Goal: Information Seeking & Learning: Learn about a topic

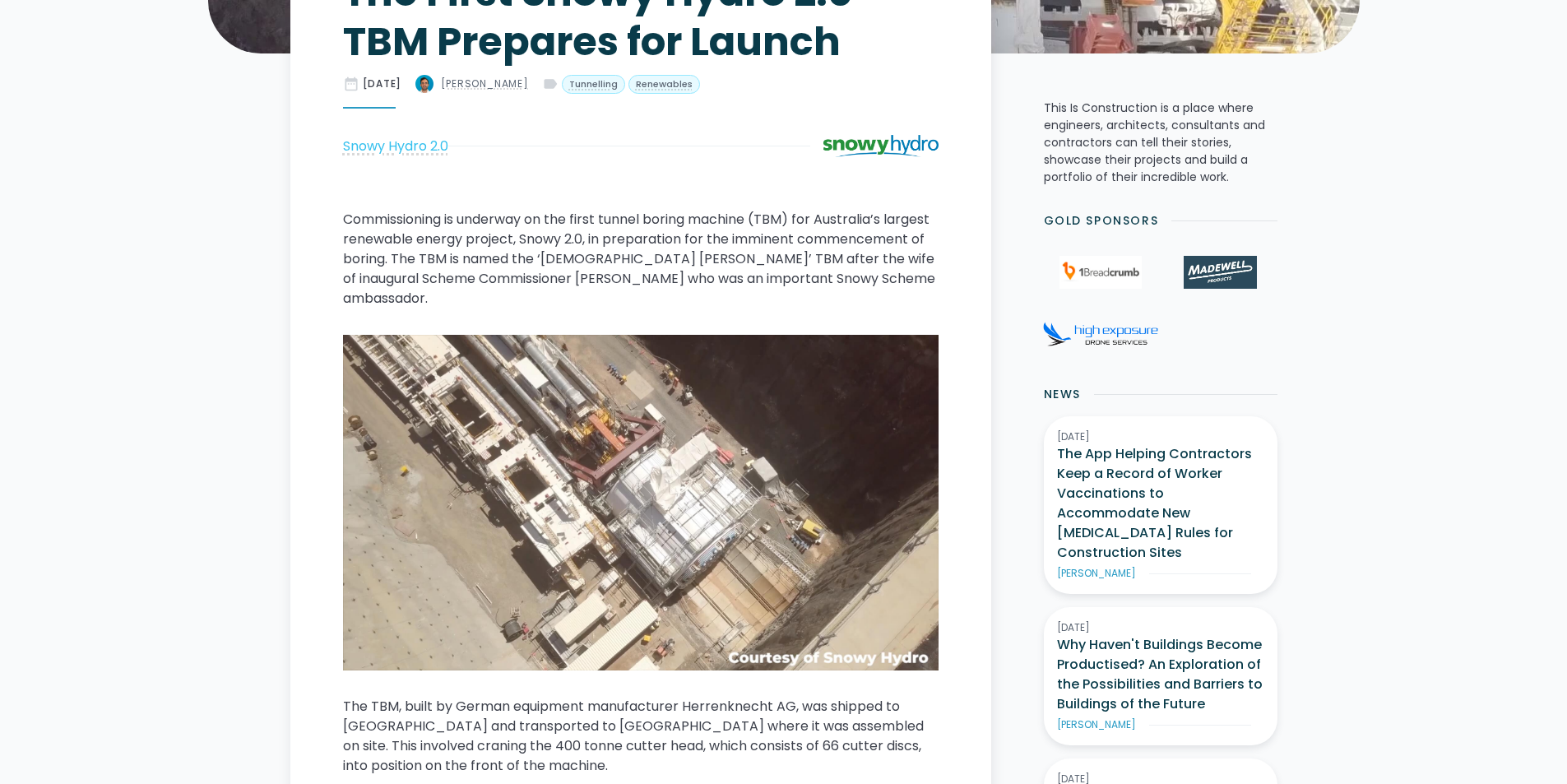
scroll to position [412, 0]
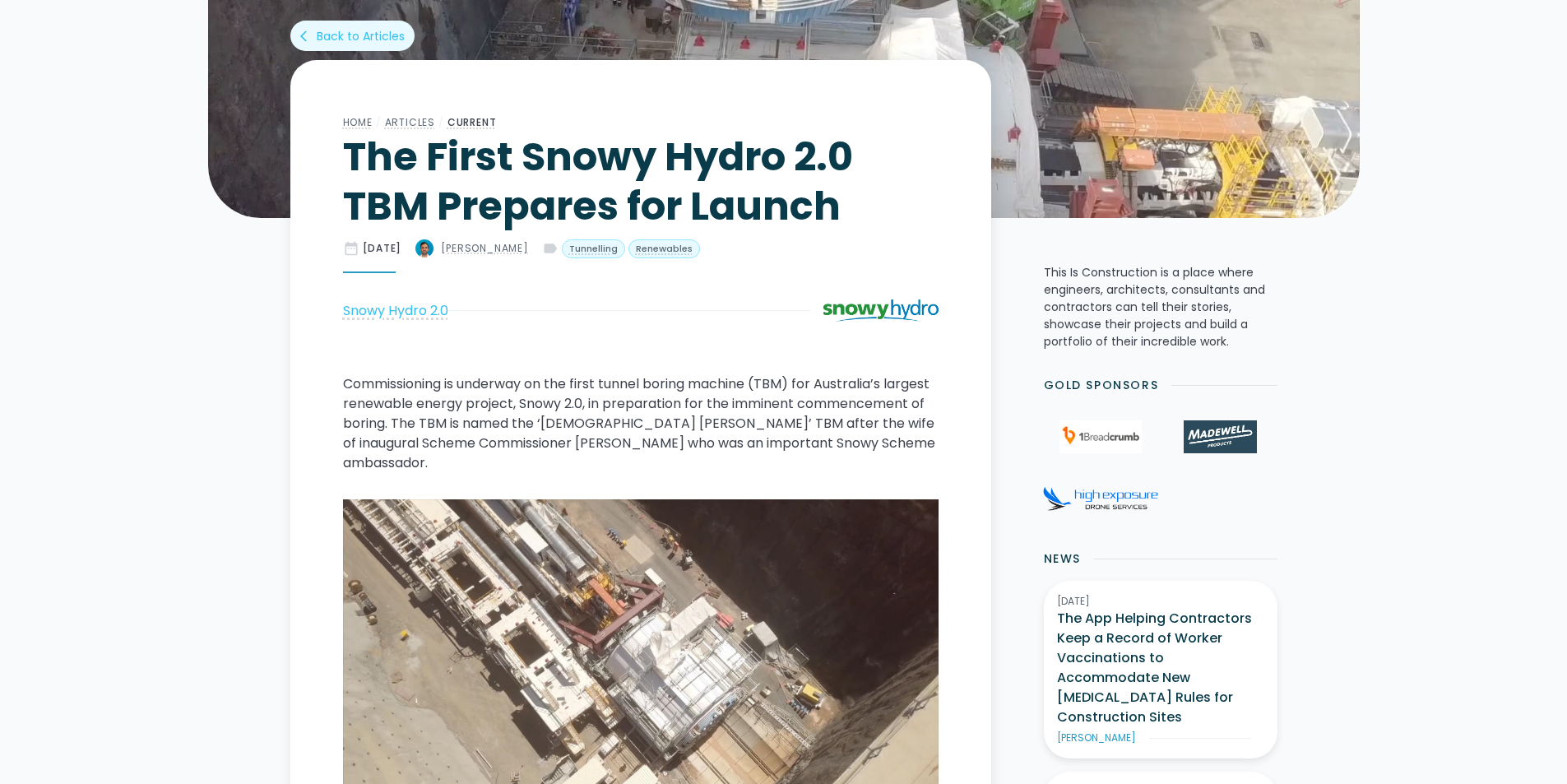
click at [918, 317] on img at bounding box center [881, 310] width 115 height 23
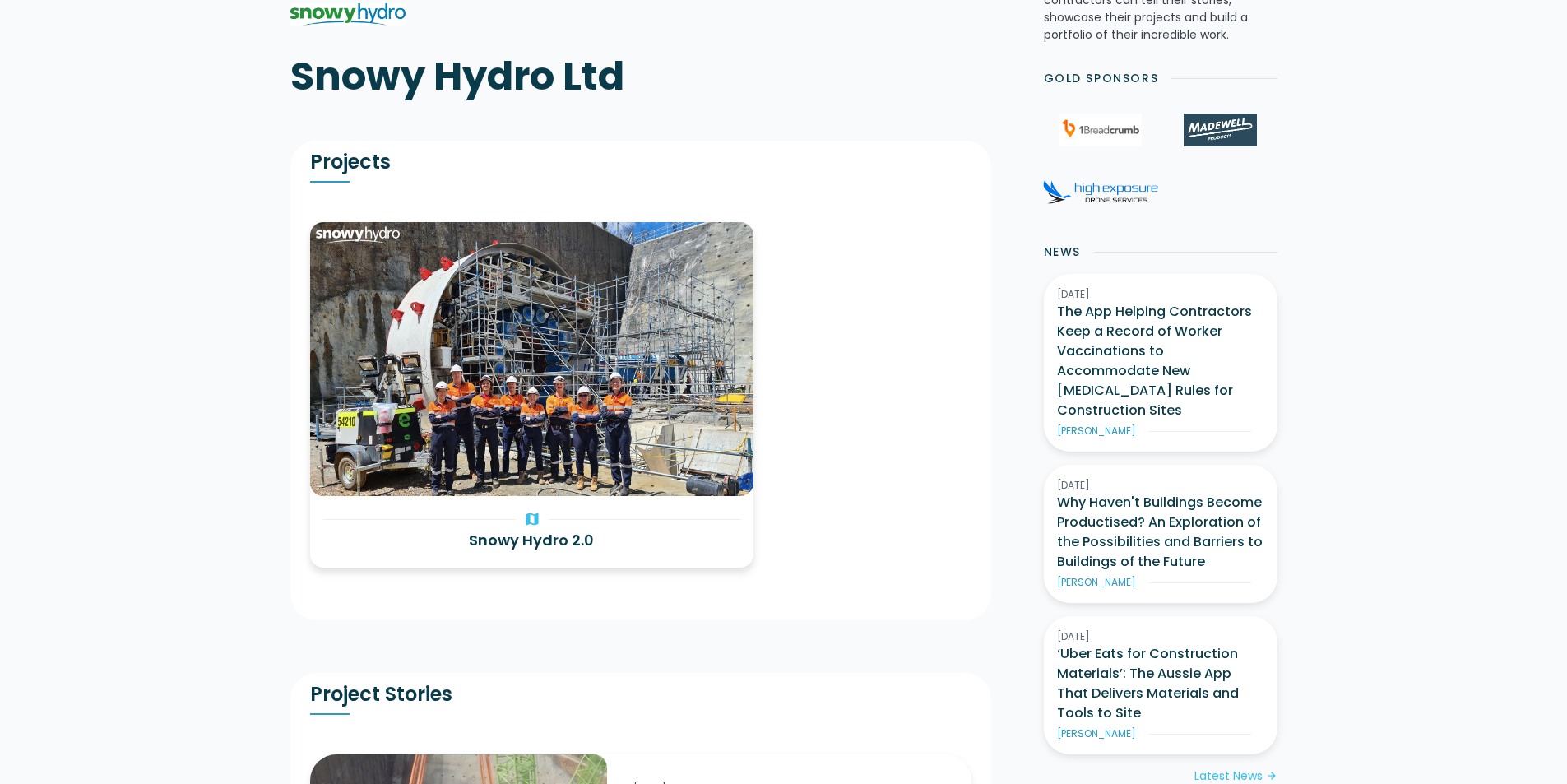
scroll to position [412, 0]
